Goal: Navigation & Orientation: Find specific page/section

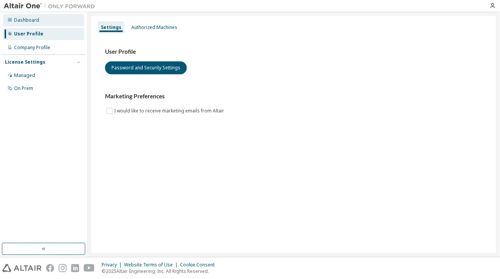
click at [32, 17] on div "Dashboard" at bounding box center [26, 20] width 25 height 6
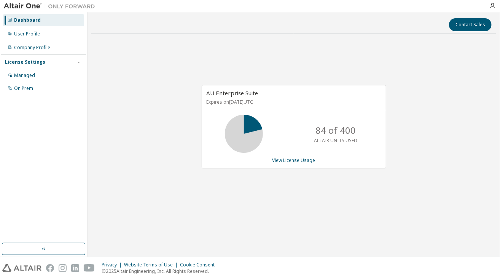
click at [407, 131] on div "AU Enterprise Suite Expires on January 1, 2026 UTC 84 of 400 ALTAIR UNITS USED …" at bounding box center [293, 130] width 405 height 181
drag, startPoint x: 384, startPoint y: 125, endPoint x: 421, endPoint y: 125, distance: 36.6
click at [421, 125] on div "AU Enterprise Suite Expires on January 1, 2026 UTC 84 of 400 ALTAIR UNITS USED …" at bounding box center [293, 130] width 405 height 181
drag, startPoint x: 421, startPoint y: 125, endPoint x: 478, endPoint y: 56, distance: 90.0
click at [478, 56] on div "AU Enterprise Suite Expires on January 1, 2026 UTC 84 of 400 ALTAIR UNITS USED …" at bounding box center [293, 130] width 405 height 181
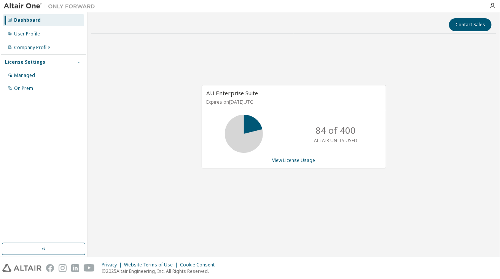
click at [82, 61] on button "button" at bounding box center [78, 62] width 7 height 7
click at [34, 249] on button "button" at bounding box center [43, 249] width 83 height 12
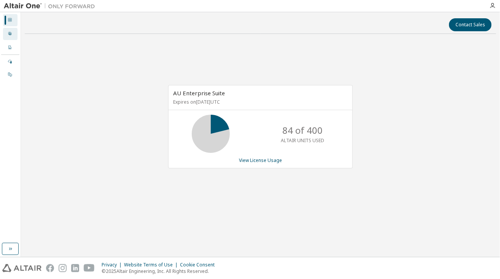
click at [11, 32] on icon at bounding box center [10, 33] width 5 height 5
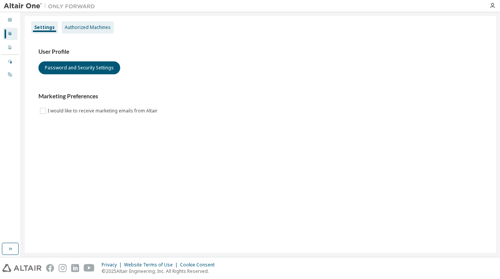
click at [85, 29] on div "Authorized Machines" at bounding box center [88, 27] width 46 height 6
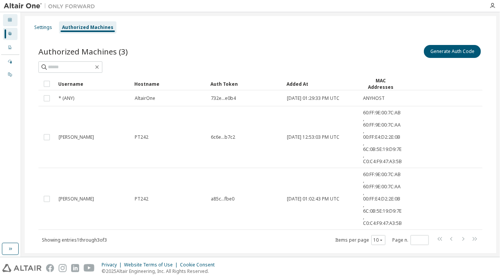
click at [10, 19] on icon at bounding box center [10, 20] width 5 height 5
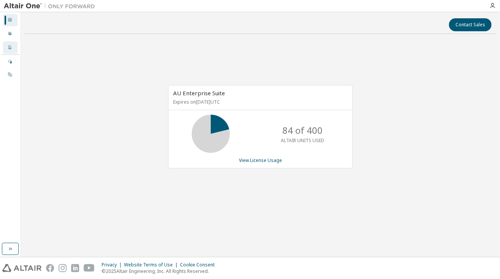
click at [11, 46] on icon at bounding box center [10, 47] width 5 height 5
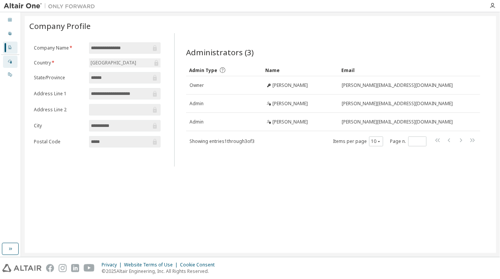
click at [10, 56] on div "Managed" at bounding box center [10, 62] width 14 height 12
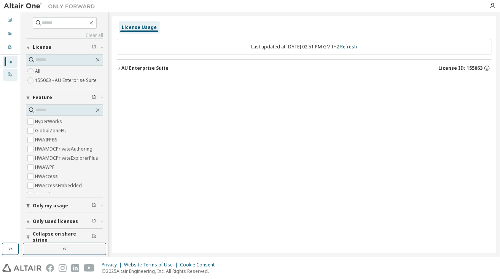
click at [12, 73] on div "On Prem" at bounding box center [10, 75] width 14 height 12
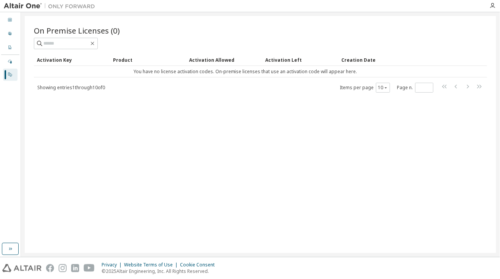
click at [44, 6] on img at bounding box center [51, 6] width 95 height 8
